Goal: Check status: Check status

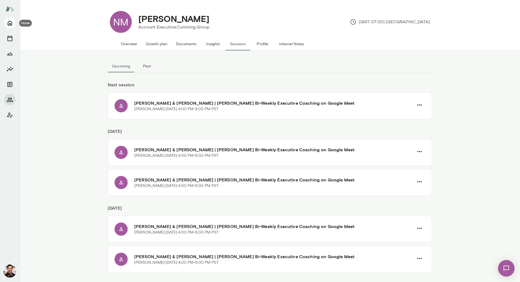
click at [10, 21] on icon "Home" at bounding box center [10, 23] width 4 height 5
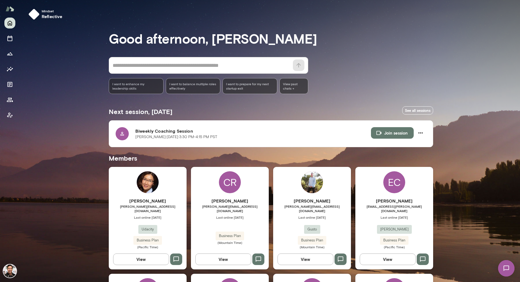
scroll to position [778, 0]
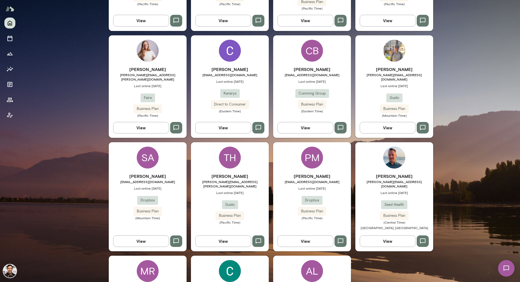
click at [232, 147] on div "TH" at bounding box center [230, 158] width 22 height 22
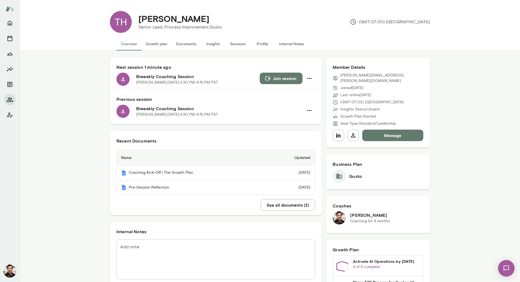
click at [233, 43] on button "Sessions" at bounding box center [238, 43] width 25 height 13
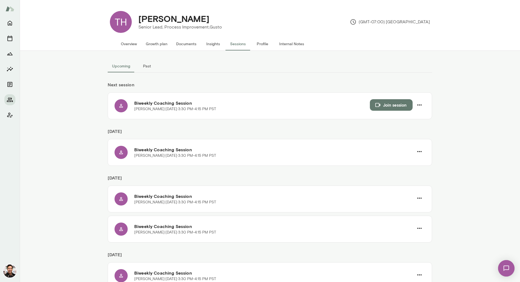
click at [134, 42] on button "Overview" at bounding box center [128, 43] width 25 height 13
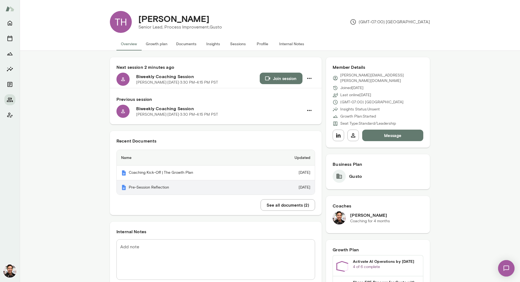
click at [181, 187] on th "Pre-Session Reflection" at bounding box center [193, 187] width 152 height 15
